Goal: Task Accomplishment & Management: Manage account settings

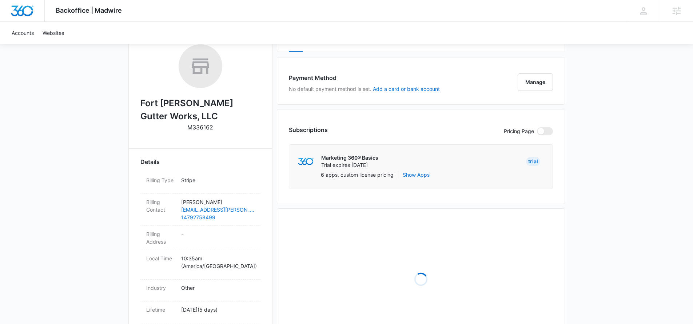
scroll to position [283, 0]
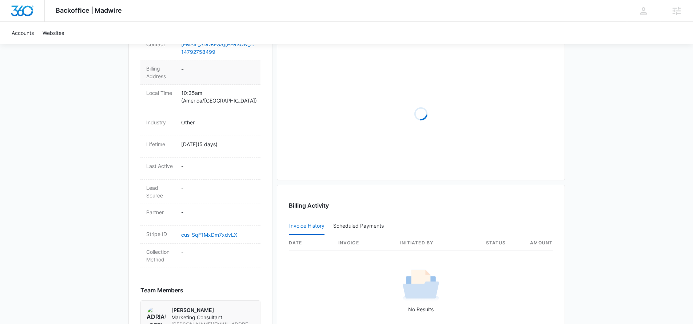
click at [187, 73] on dd "-" at bounding box center [217, 72] width 73 height 15
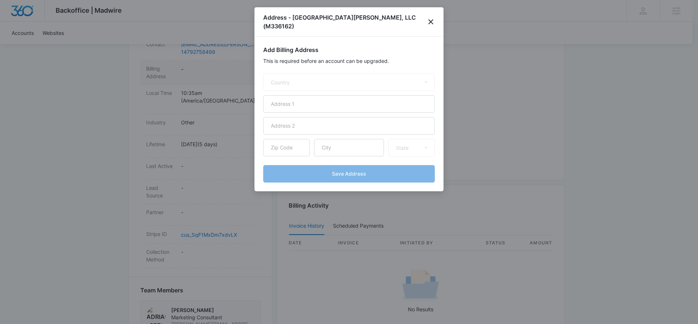
select select "US"
click at [430, 19] on icon "close" at bounding box center [431, 21] width 5 height 5
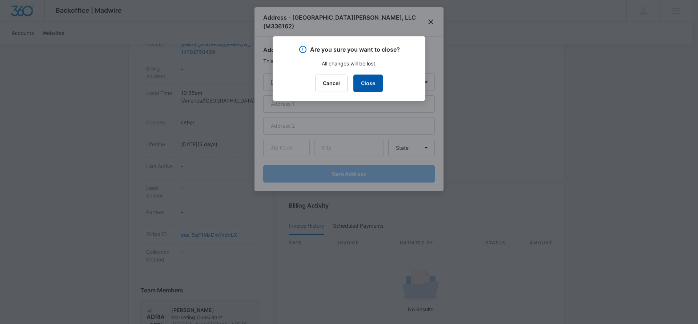
click at [362, 83] on button "Close" at bounding box center [368, 83] width 29 height 17
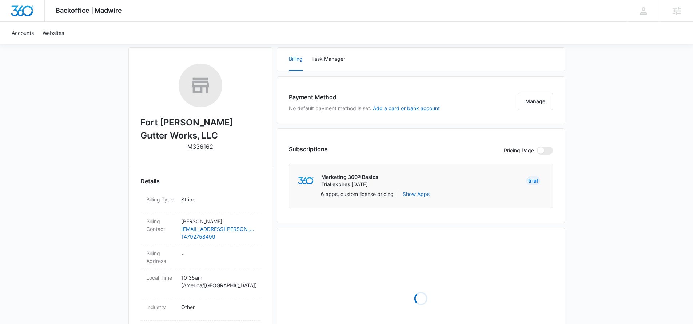
scroll to position [94, 0]
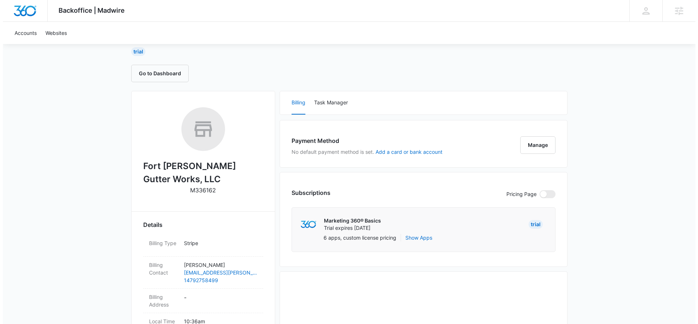
scroll to position [56, 0]
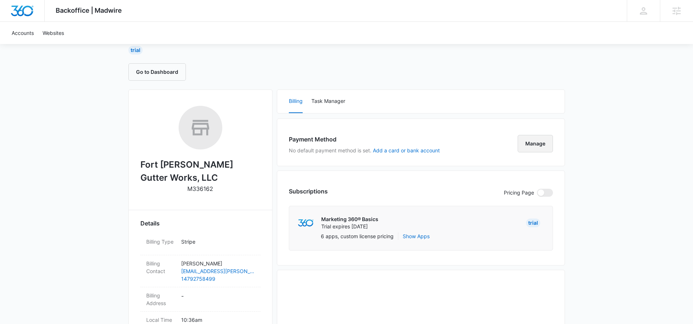
click at [539, 146] on button "Manage" at bounding box center [535, 143] width 35 height 17
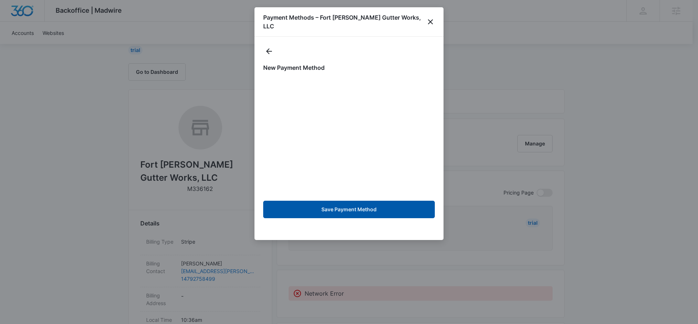
click at [348, 204] on button "Save Payment Method" at bounding box center [349, 209] width 172 height 17
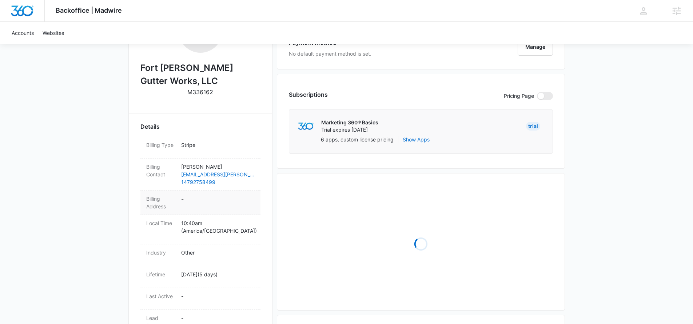
scroll to position [215, 0]
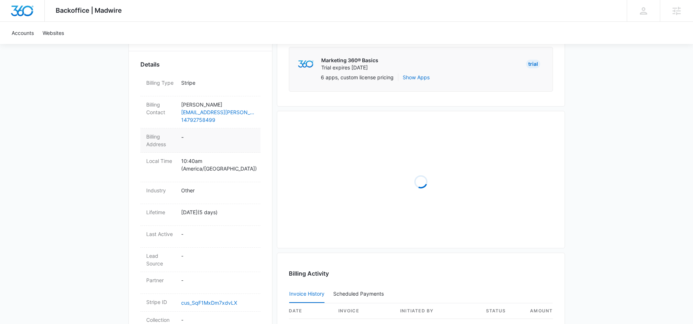
click at [193, 143] on dd "-" at bounding box center [217, 140] width 73 height 15
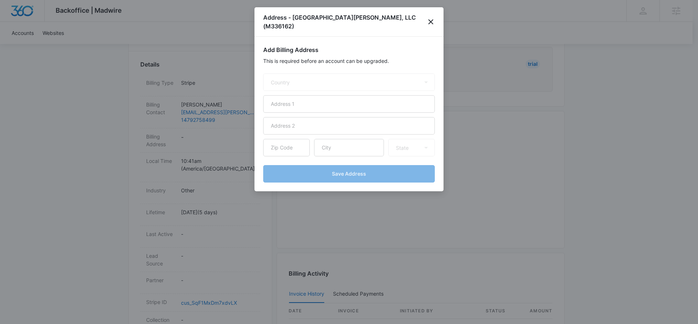
select select "US"
click at [430, 17] on icon "close" at bounding box center [431, 21] width 9 height 9
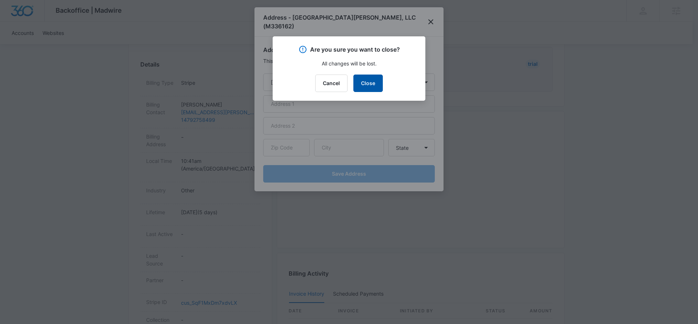
click at [361, 84] on button "Close" at bounding box center [368, 83] width 29 height 17
